Goal: Task Accomplishment & Management: Use online tool/utility

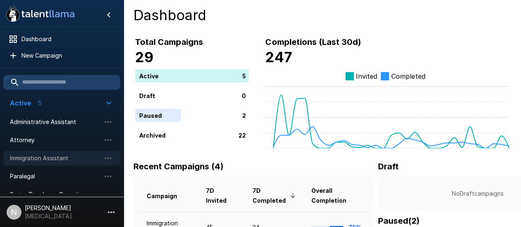
click at [42, 159] on span "Immigration Assistant" at bounding box center [55, 158] width 91 height 8
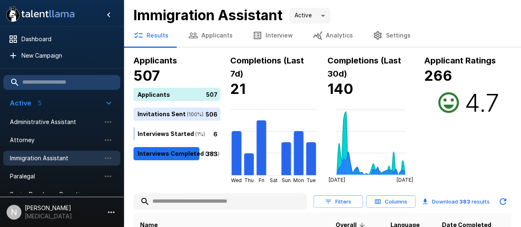
click at [178, 206] on input "text" at bounding box center [221, 201] width 174 height 15
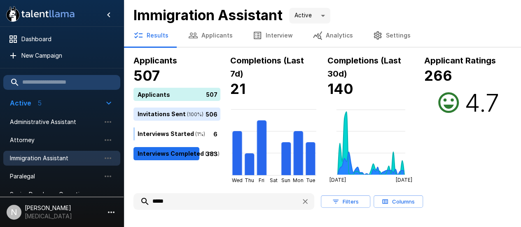
type input "*****"
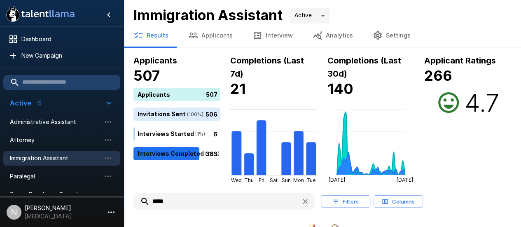
click at [213, 40] on button "Applicants" at bounding box center [210, 35] width 64 height 23
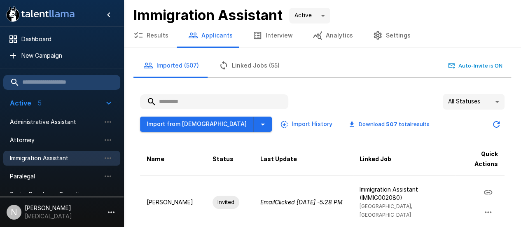
click at [208, 102] on input "text" at bounding box center [214, 101] width 148 height 15
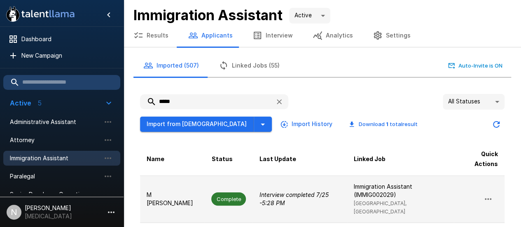
type input "*****"
click at [163, 191] on p "M [PERSON_NAME]" at bounding box center [173, 199] width 52 height 16
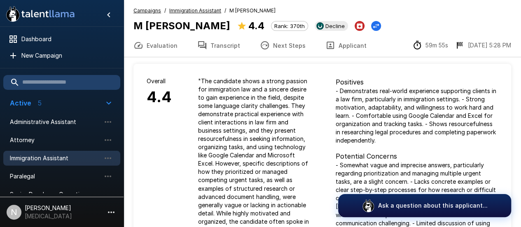
click at [218, 47] on button "Transcript" at bounding box center [219, 45] width 63 height 23
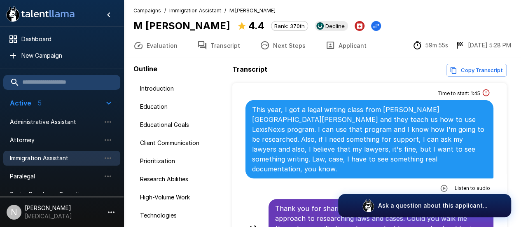
scroll to position [1690, 0]
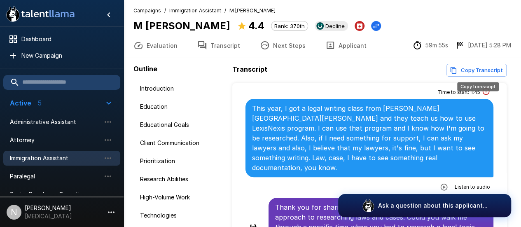
click at [460, 66] on button "Copy Transcript" at bounding box center [477, 70] width 60 height 13
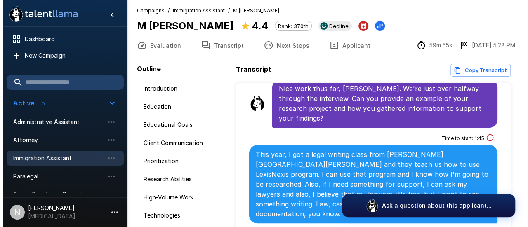
scroll to position [1643, 0]
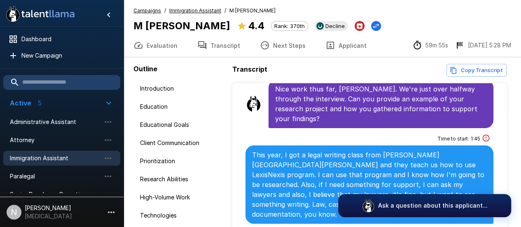
click at [279, 41] on button "Next Steps" at bounding box center [283, 45] width 66 height 23
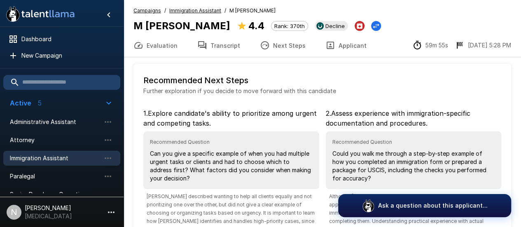
click at [152, 44] on button "Evaluation" at bounding box center [156, 45] width 64 height 23
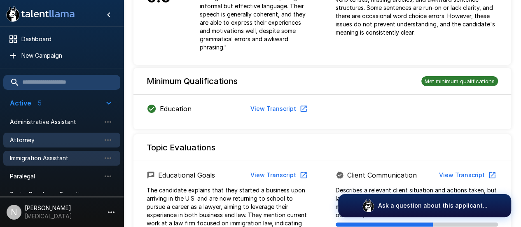
scroll to position [295, 0]
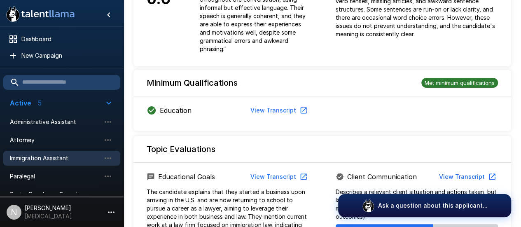
click at [59, 159] on span "Immigration Assistant" at bounding box center [55, 158] width 91 height 8
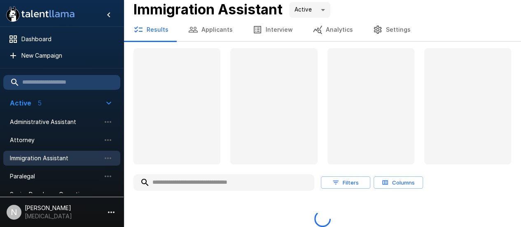
scroll to position [5, 0]
click at [220, 29] on button "Applicants" at bounding box center [210, 30] width 64 height 23
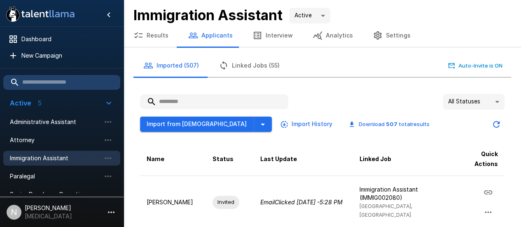
click at [209, 103] on input "text" at bounding box center [214, 101] width 148 height 15
type input "*****"
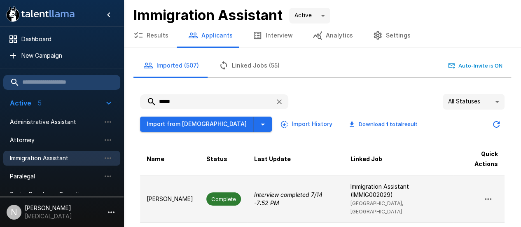
click at [154, 195] on p "[PERSON_NAME]" at bounding box center [170, 199] width 47 height 8
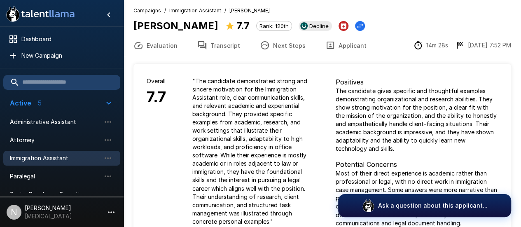
click at [281, 44] on button "Next Steps" at bounding box center [283, 45] width 66 height 23
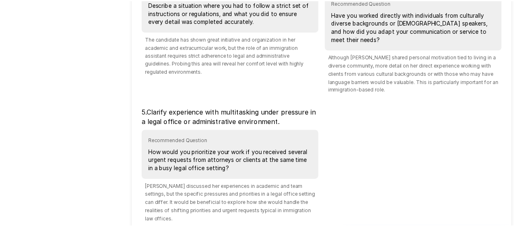
scroll to position [326, 0]
